Goal: Navigation & Orientation: Find specific page/section

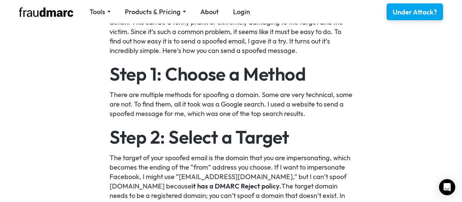
scroll to position [514, 0]
click at [108, 10] on div "Tools" at bounding box center [100, 11] width 21 height 9
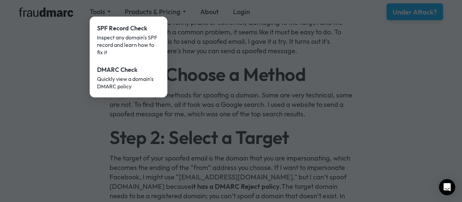
click at [102, 13] on div at bounding box center [231, 101] width 462 height 202
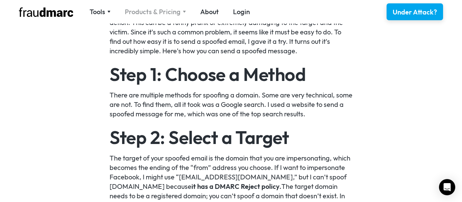
click at [155, 12] on div "Products & Pricing" at bounding box center [153, 11] width 56 height 9
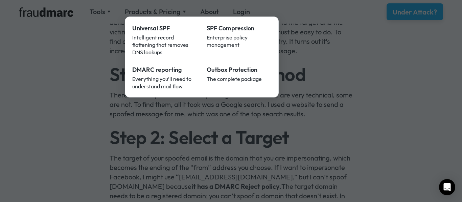
click at [153, 11] on div at bounding box center [231, 101] width 462 height 202
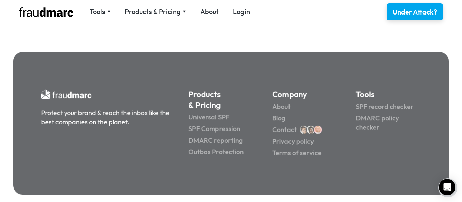
scroll to position [2113, 0]
